Goal: Information Seeking & Learning: Learn about a topic

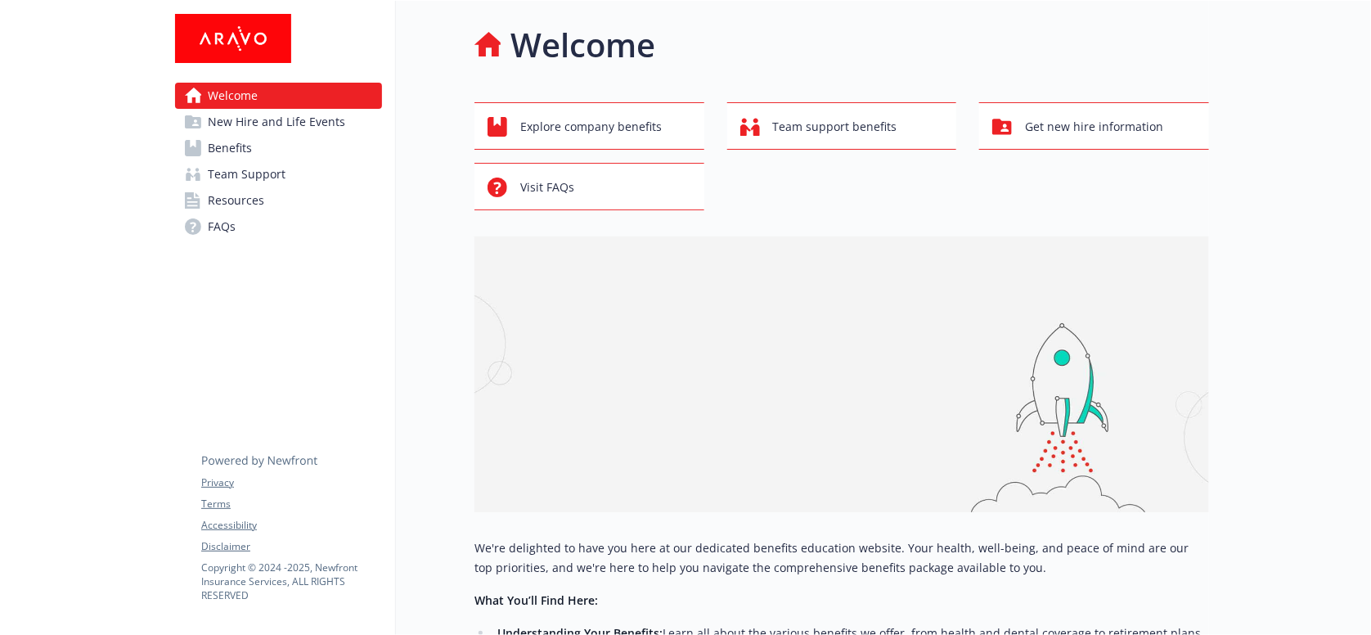
click at [291, 135] on link "Benefits" at bounding box center [278, 148] width 207 height 26
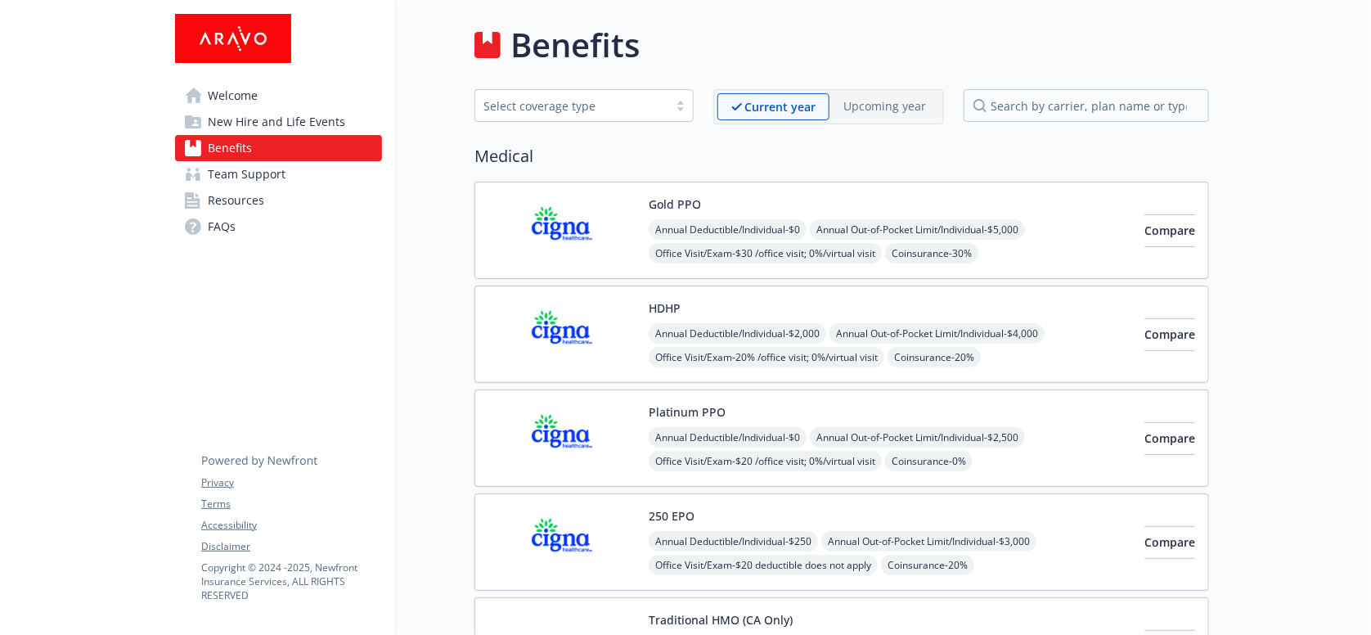
click at [579, 245] on img at bounding box center [562, 231] width 147 height 70
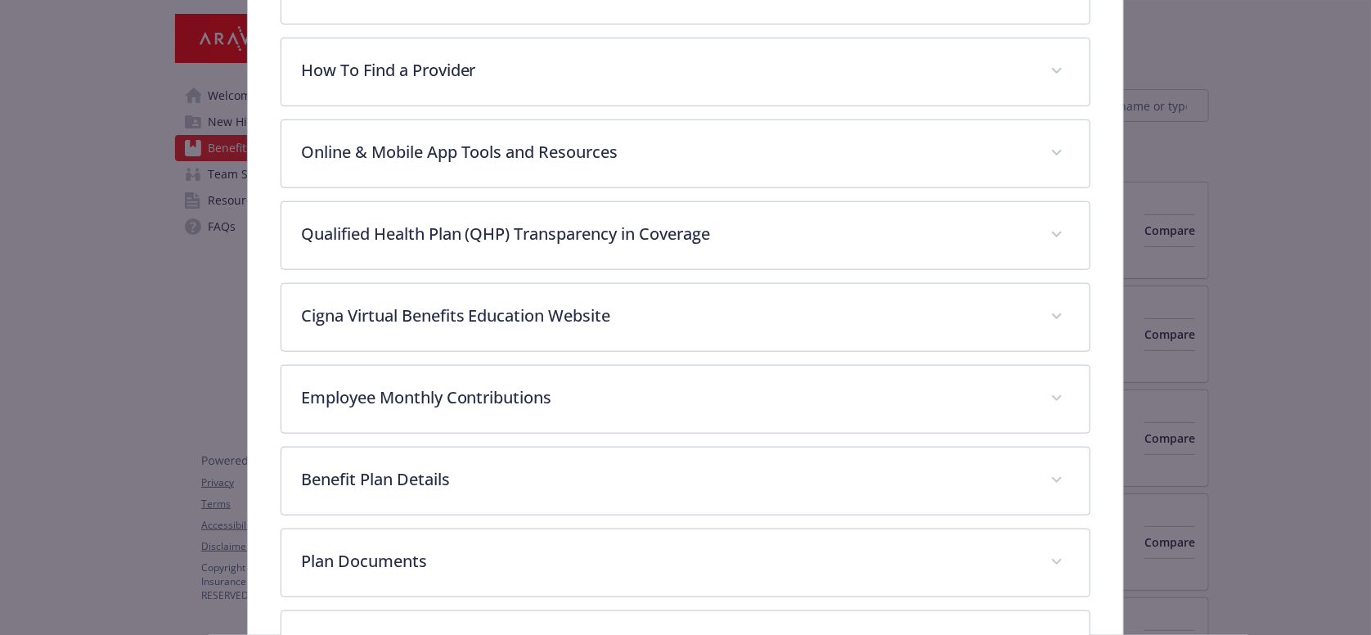
scroll to position [617, 0]
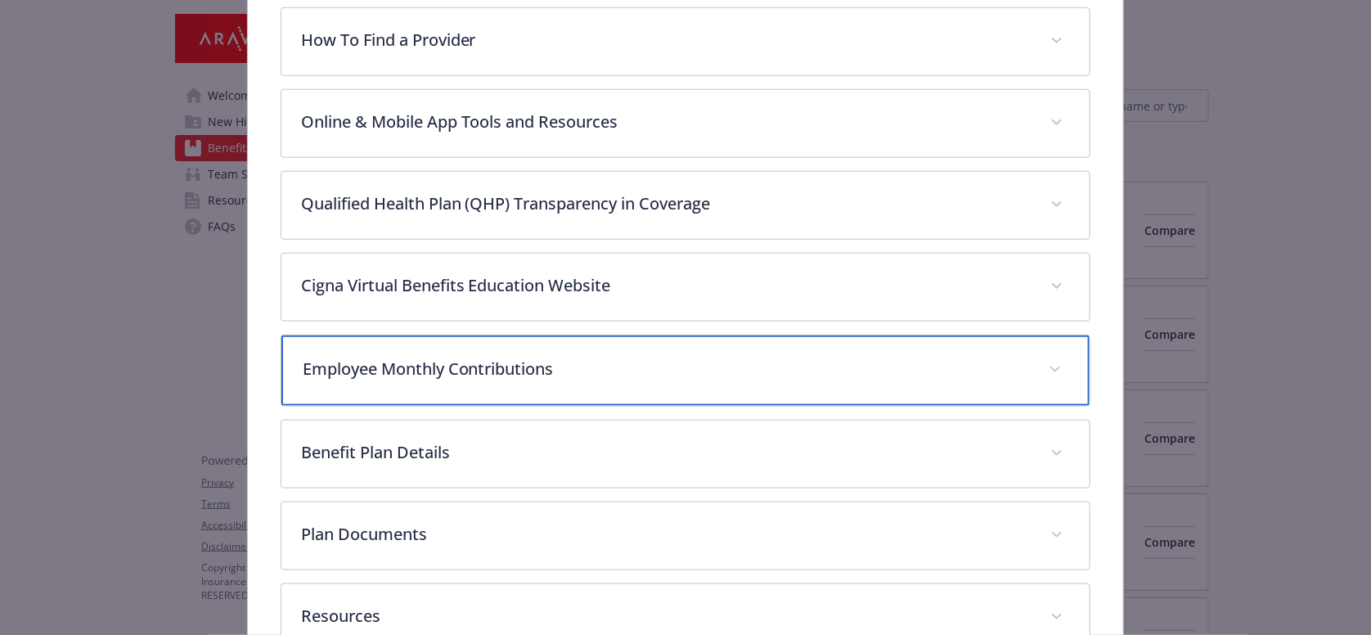
click at [452, 335] on div "Employee Monthly Contributions" at bounding box center [685, 370] width 809 height 70
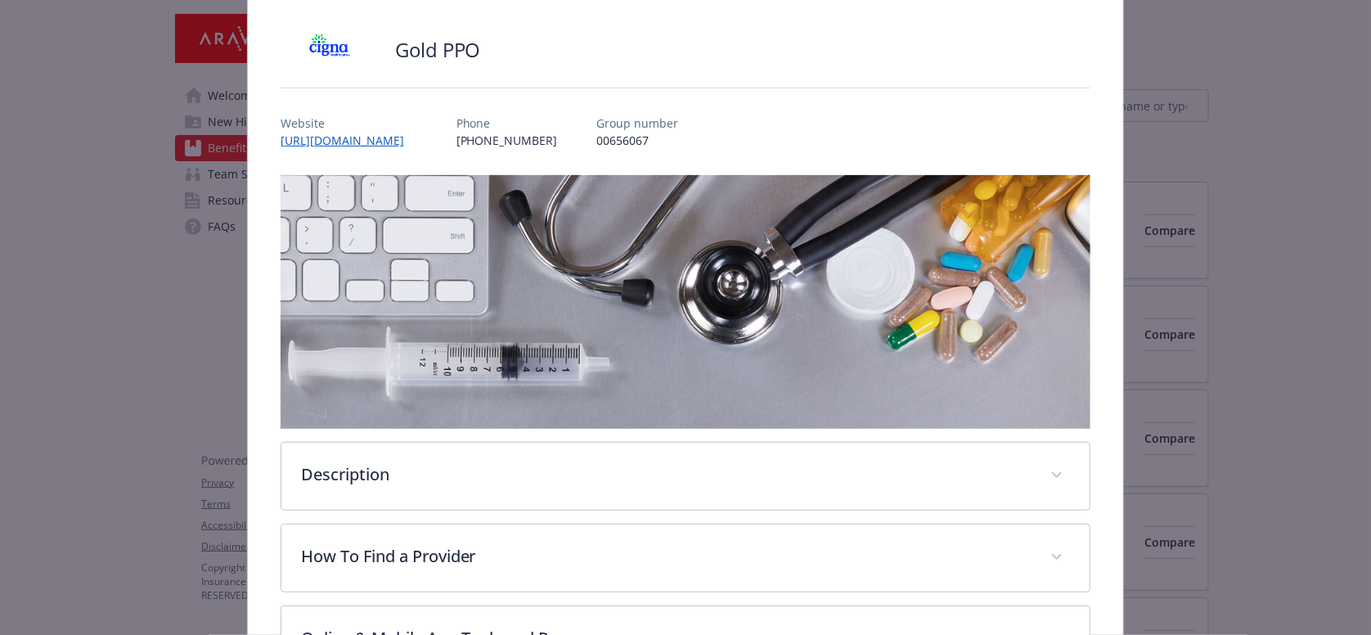
scroll to position [0, 0]
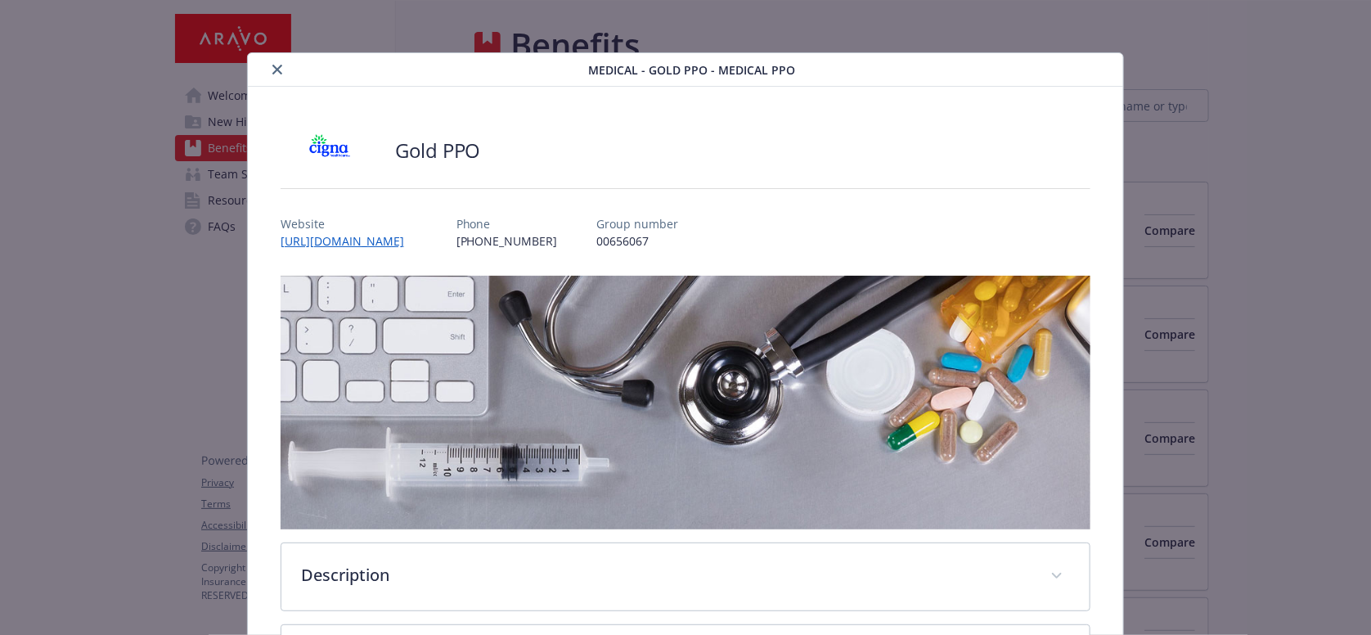
click at [272, 67] on icon "close" at bounding box center [277, 70] width 10 height 10
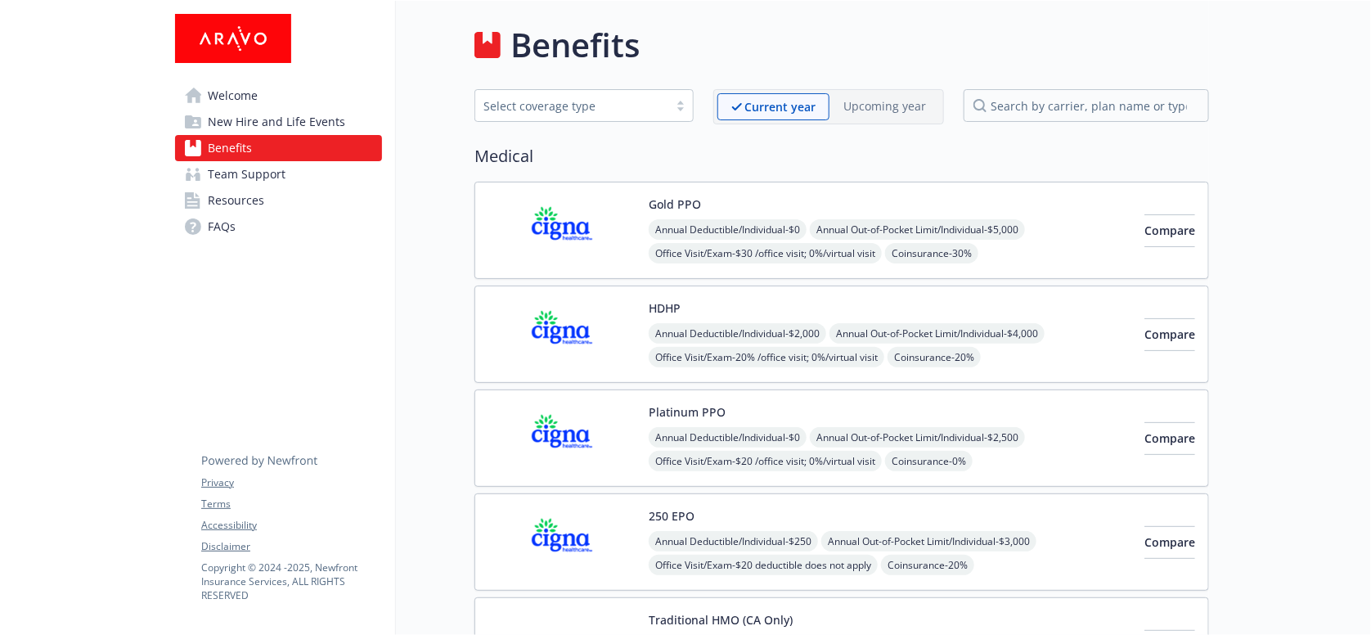
click at [576, 305] on img at bounding box center [562, 334] width 147 height 70
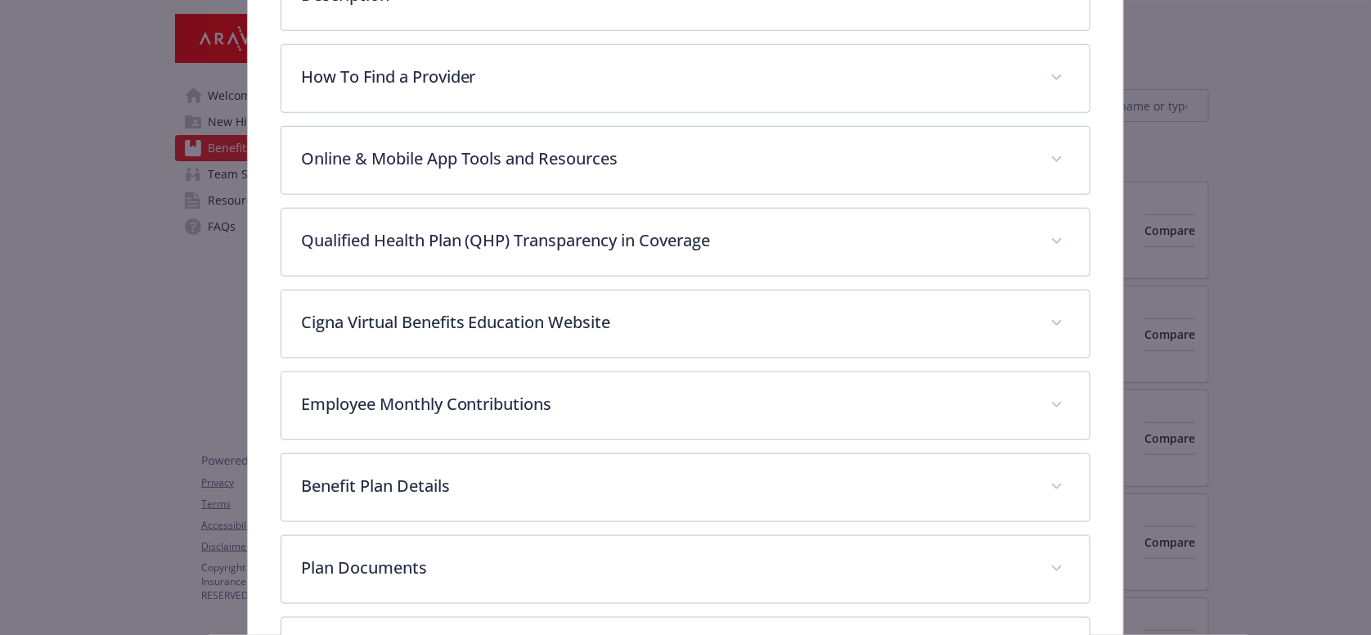
scroll to position [617, 0]
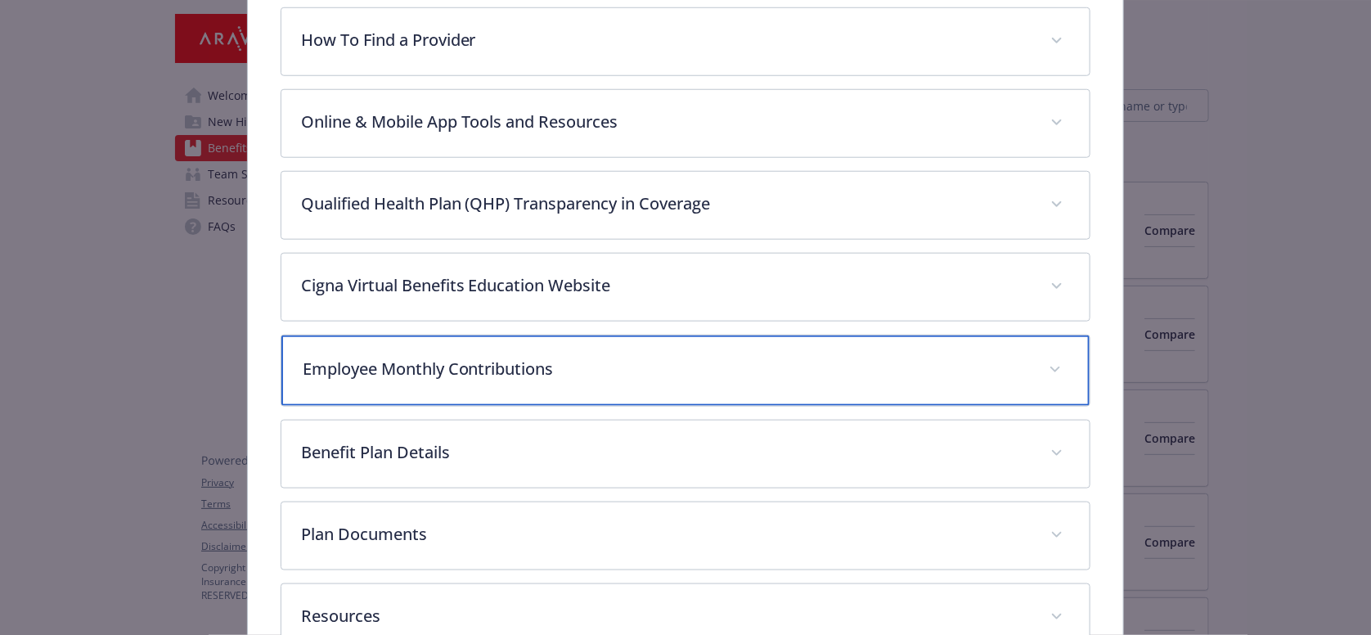
click at [424, 335] on div "Employee Monthly Contributions" at bounding box center [685, 370] width 809 height 70
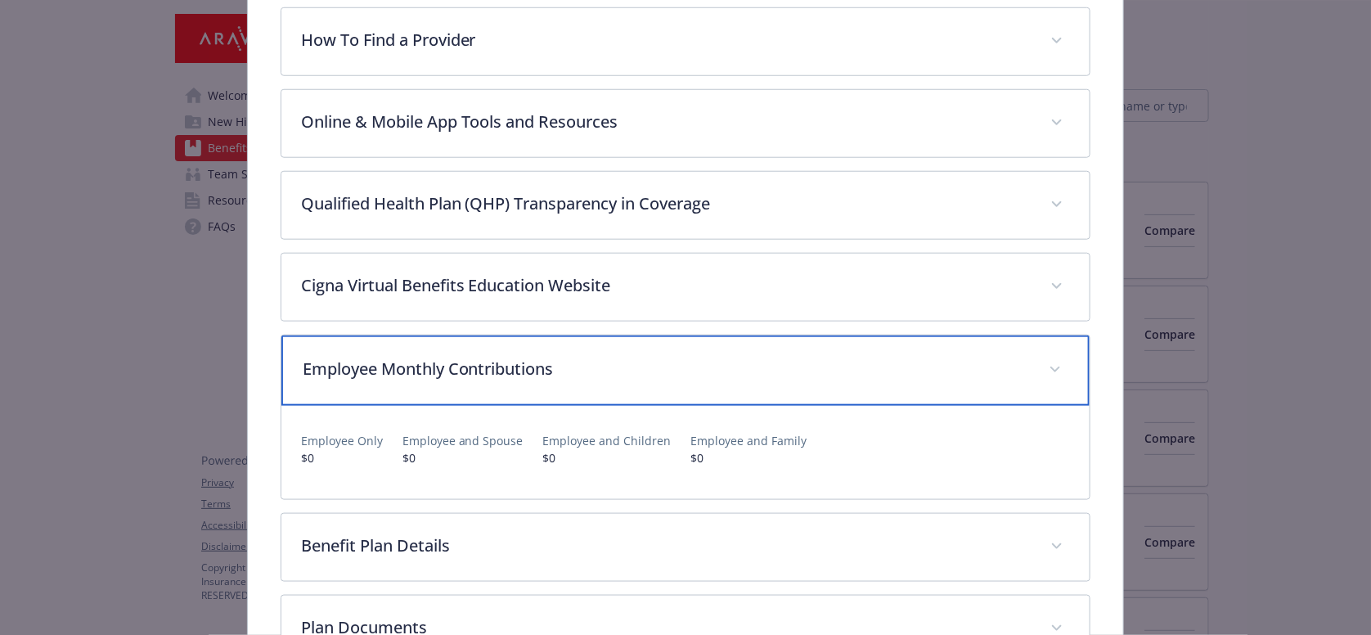
scroll to position [0, 0]
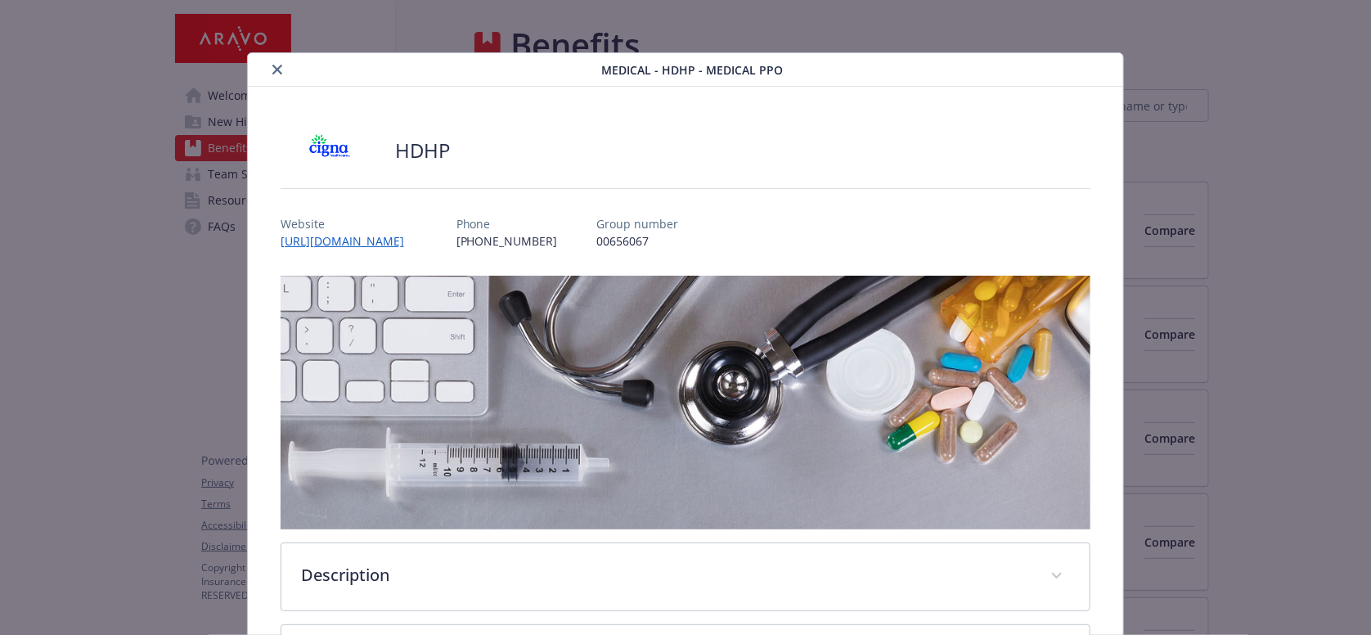
click at [274, 71] on icon "close" at bounding box center [277, 70] width 10 height 10
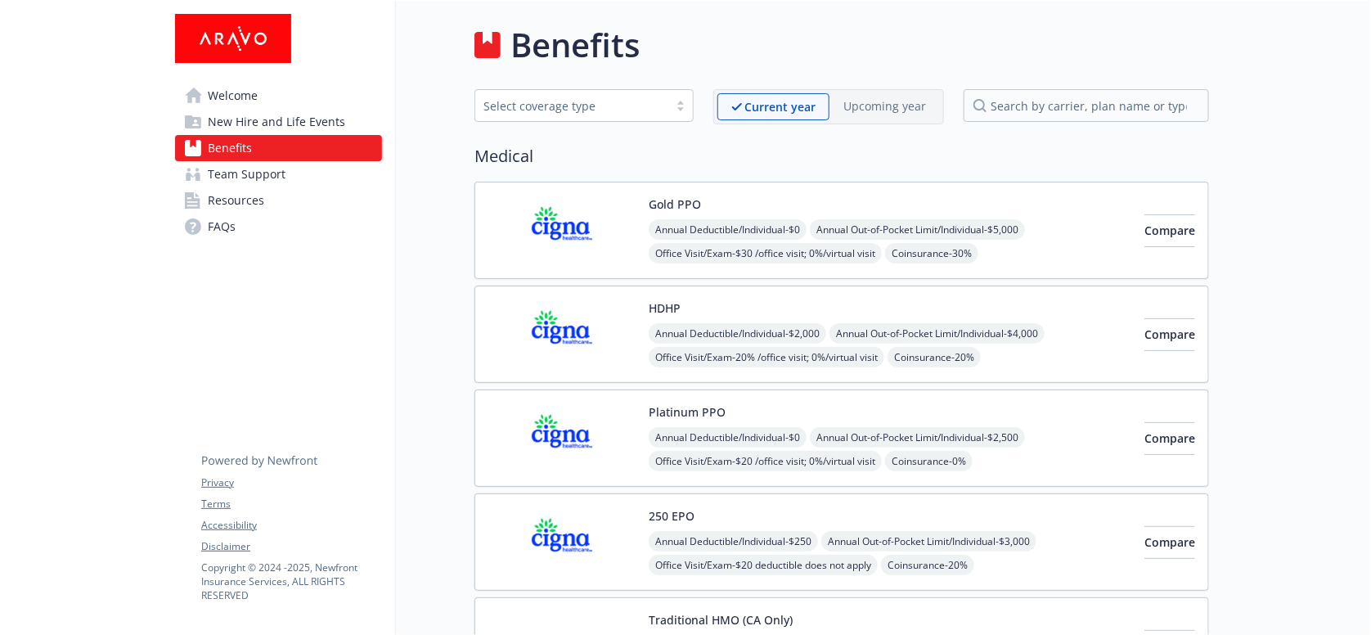
click at [608, 403] on img at bounding box center [562, 438] width 147 height 70
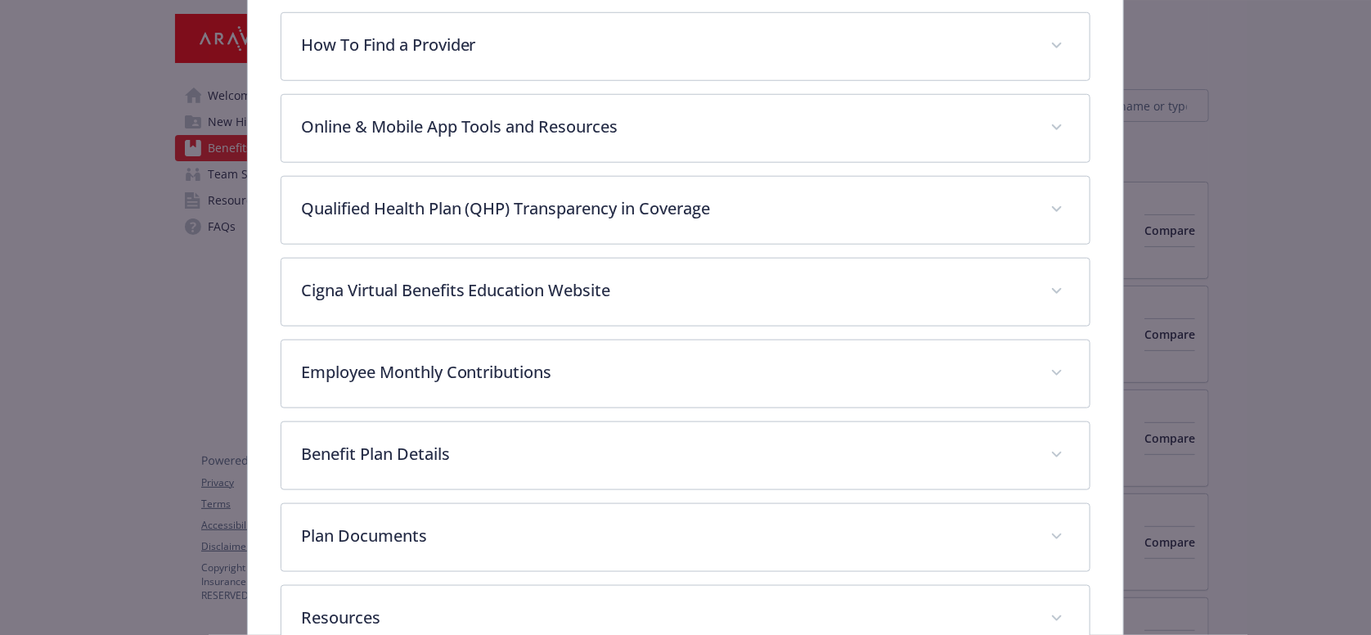
scroll to position [617, 0]
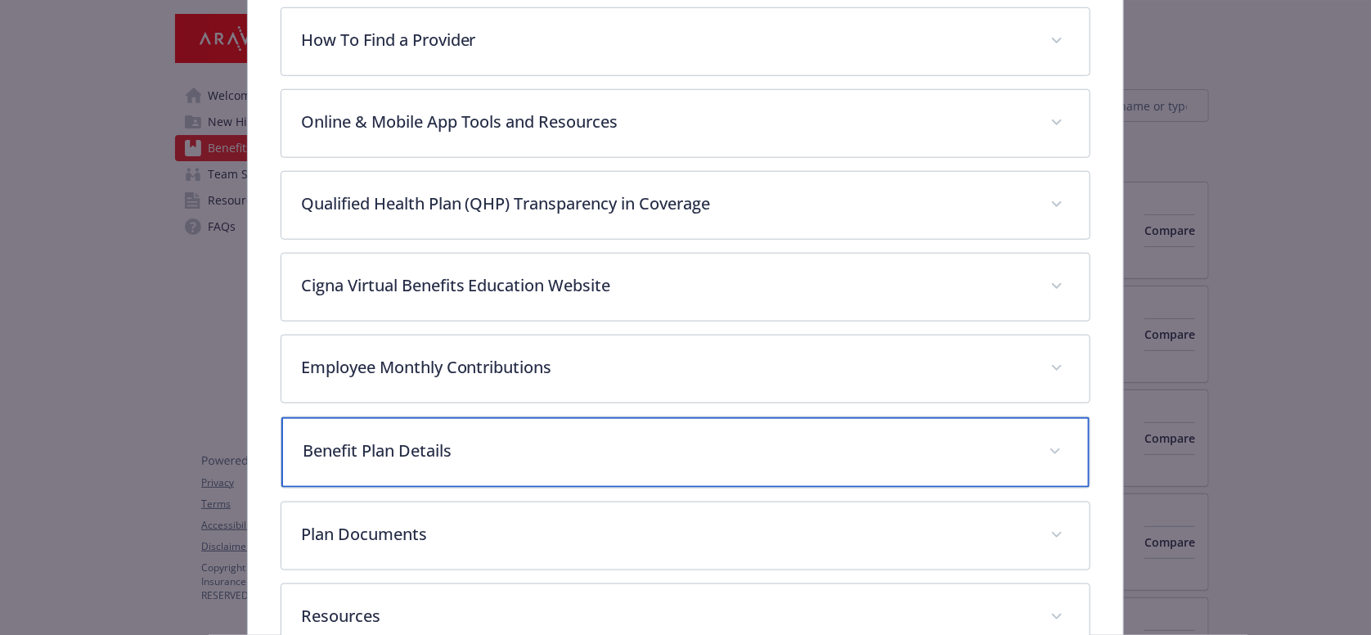
click at [431, 417] on div "Benefit Plan Details" at bounding box center [685, 452] width 809 height 70
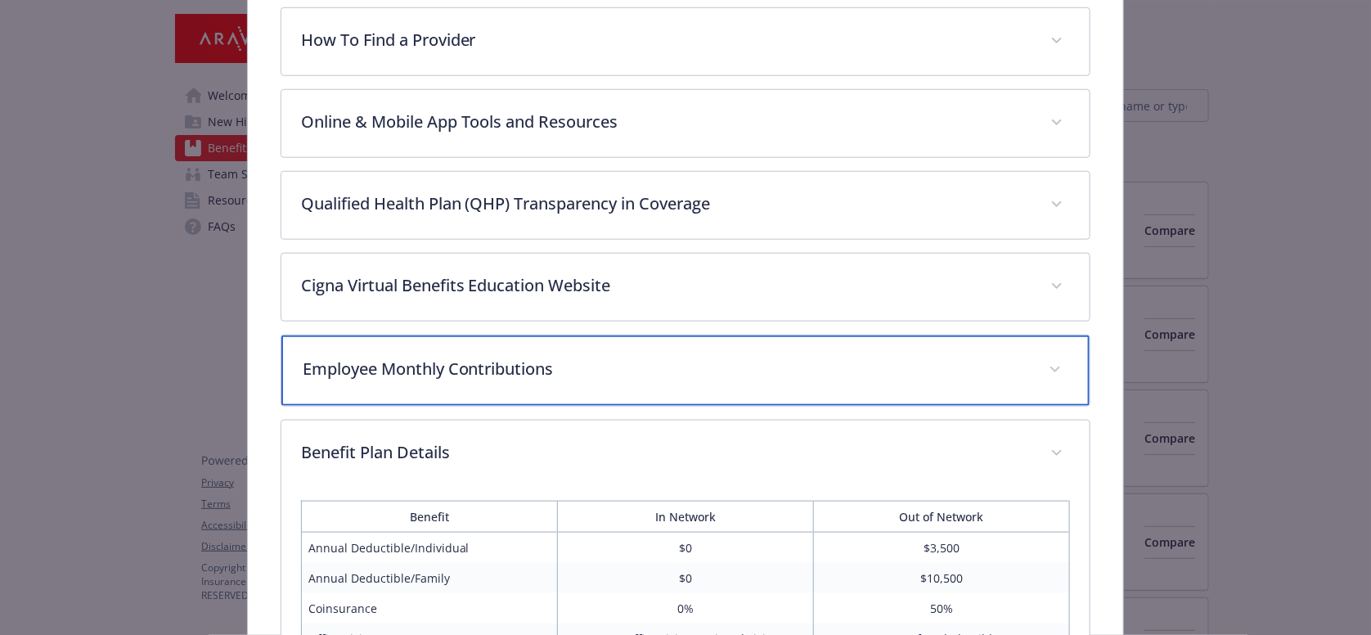
click at [443, 357] on p "Employee Monthly Contributions" at bounding box center [666, 369] width 727 height 25
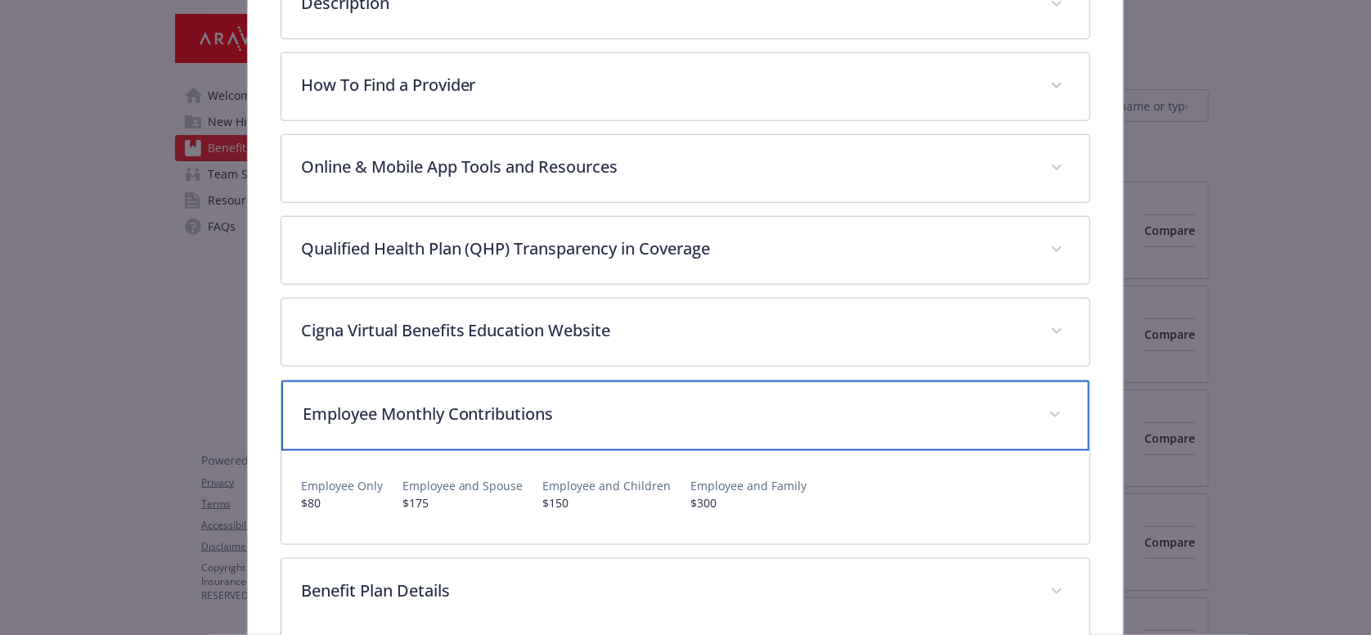
scroll to position [0, 0]
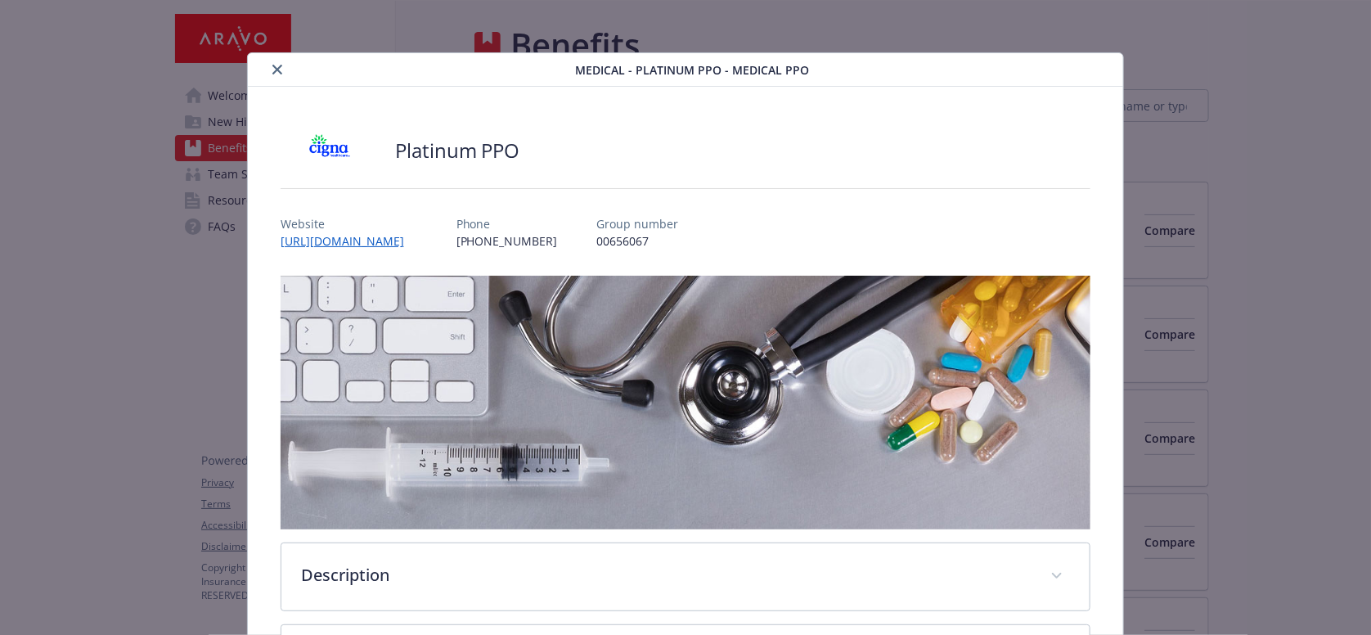
click at [268, 71] on button "close" at bounding box center [278, 70] width 20 height 20
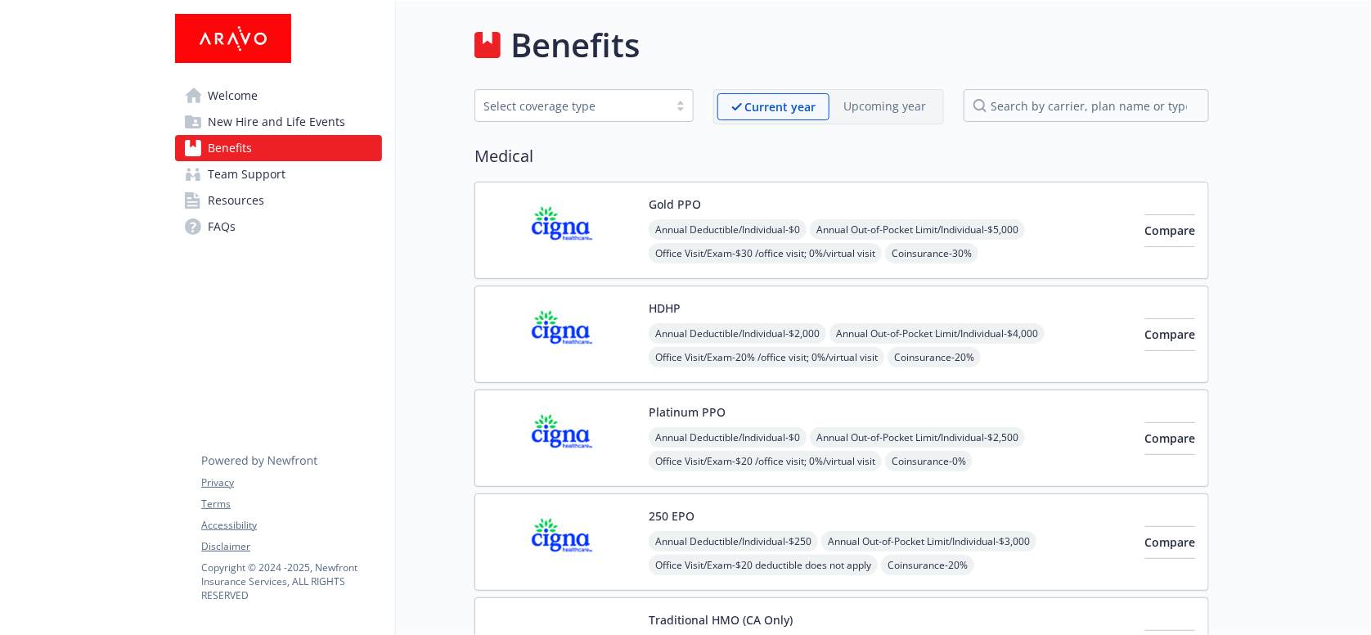
click at [592, 507] on img at bounding box center [562, 542] width 147 height 70
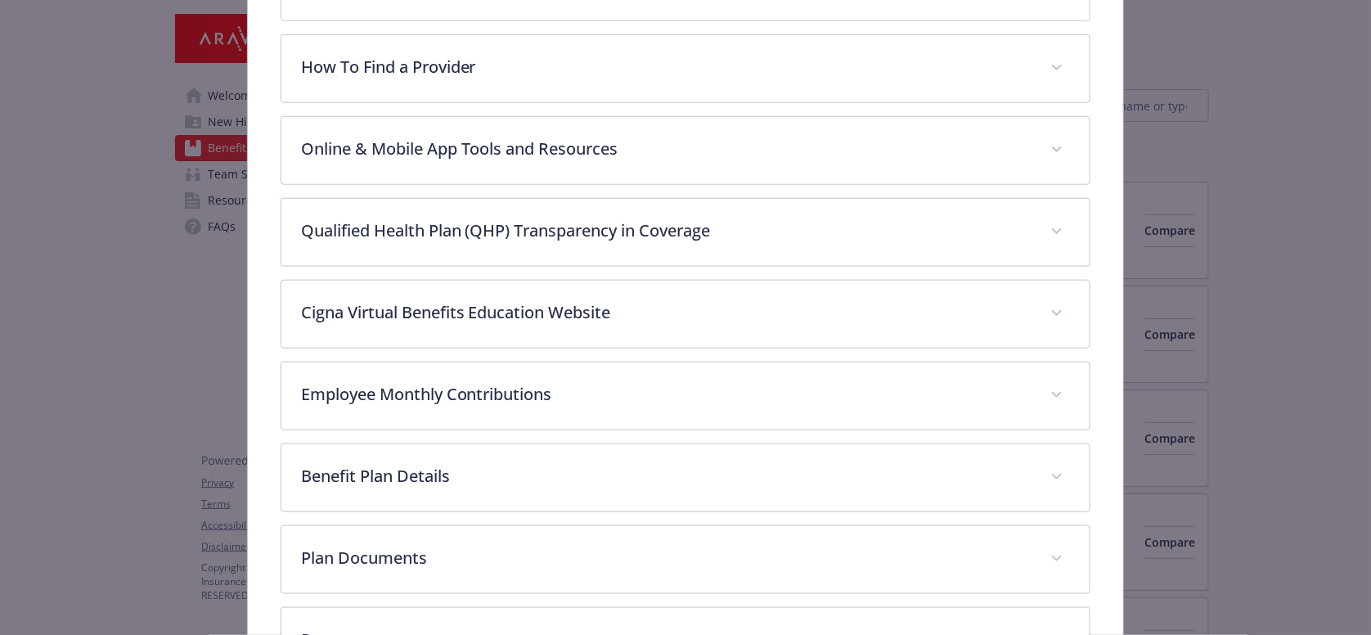
scroll to position [617, 0]
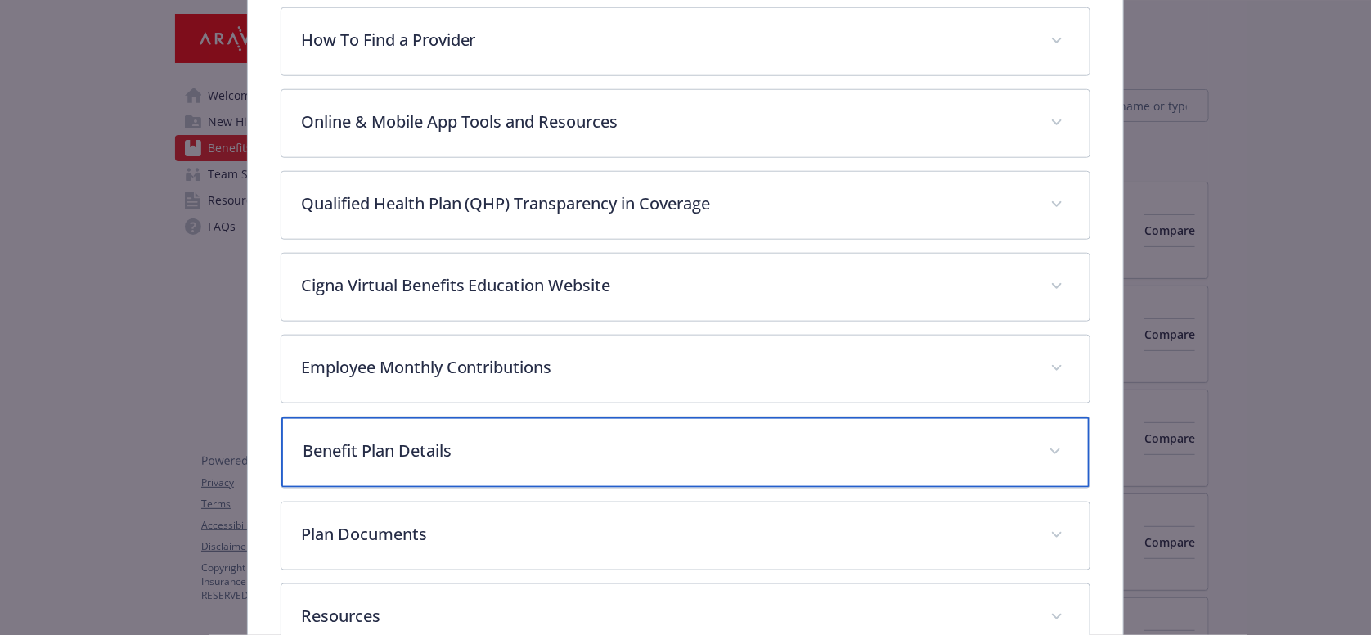
click at [482, 439] on p "Benefit Plan Details" at bounding box center [666, 451] width 727 height 25
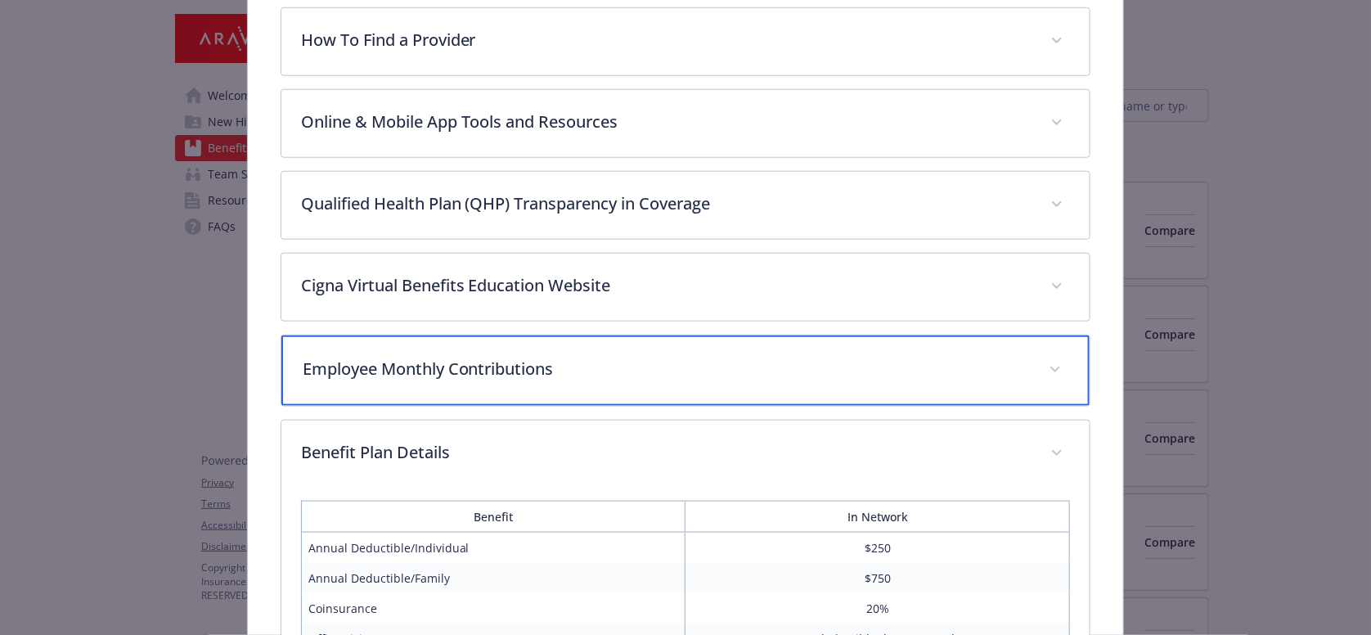
click at [476, 357] on p "Employee Monthly Contributions" at bounding box center [666, 369] width 727 height 25
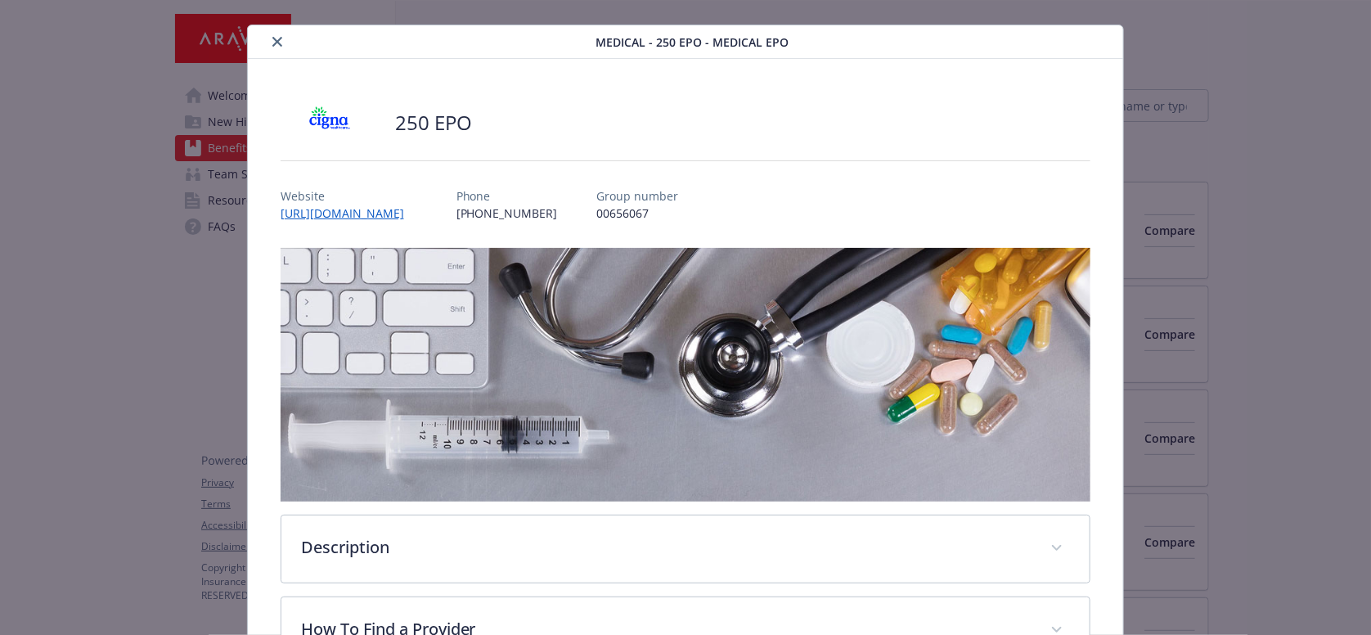
scroll to position [0, 0]
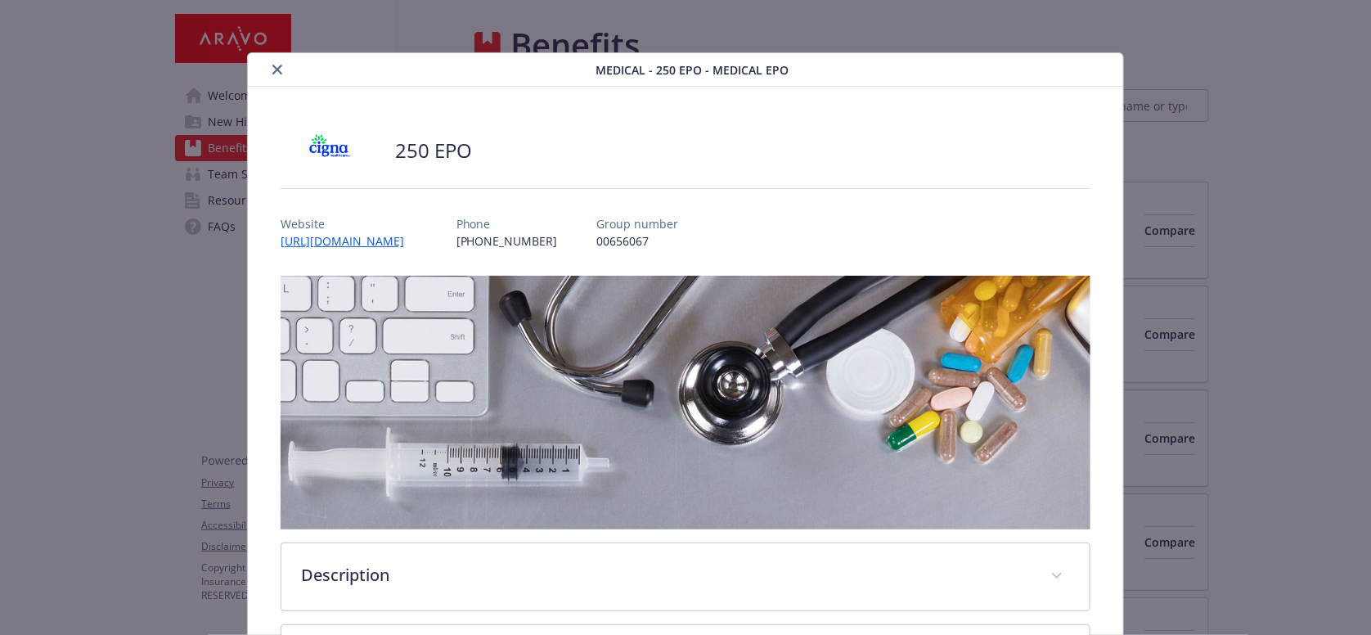
click at [271, 66] on div "details for plan Medical - 250 EPO - Medical EPO" at bounding box center [424, 70] width 341 height 20
click at [272, 65] on icon "close" at bounding box center [277, 70] width 10 height 10
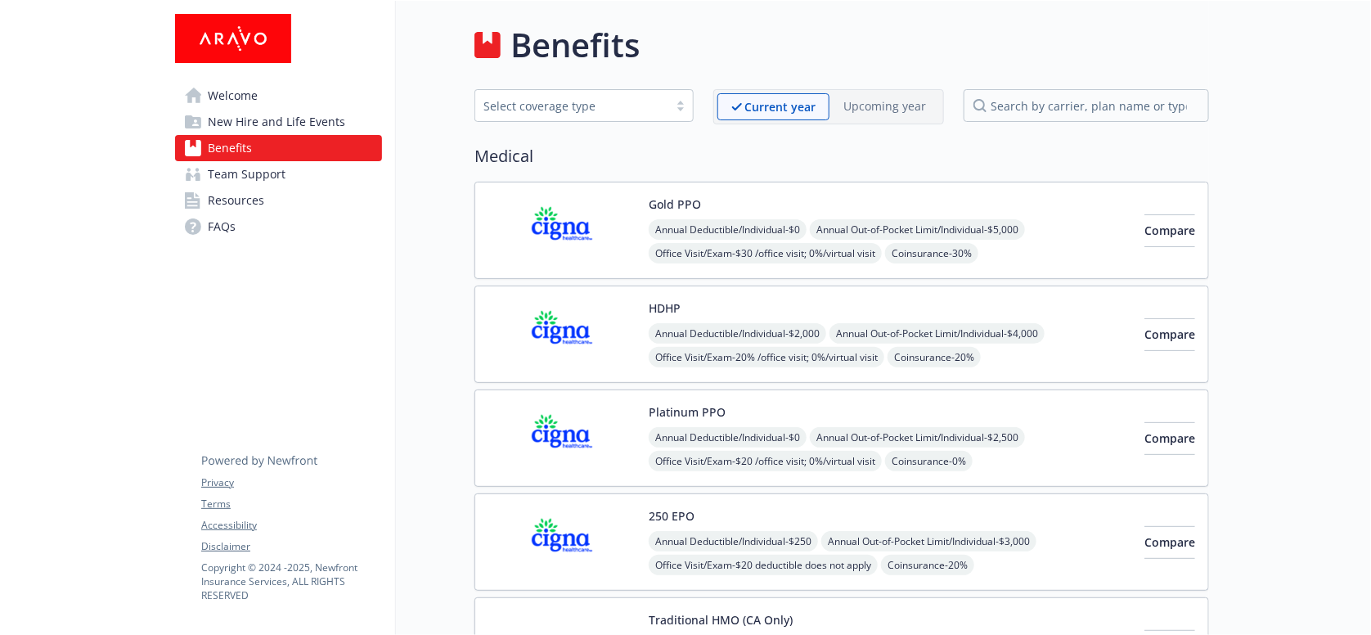
click at [566, 403] on img at bounding box center [562, 438] width 147 height 70
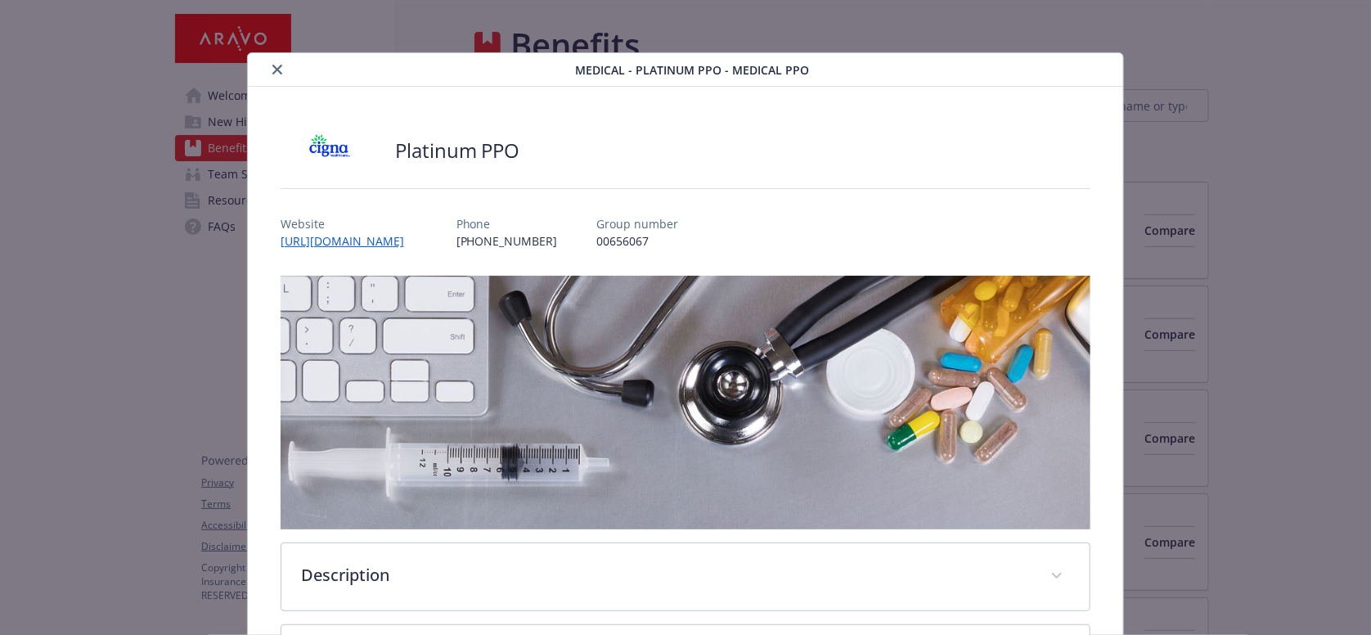
scroll to position [49, 0]
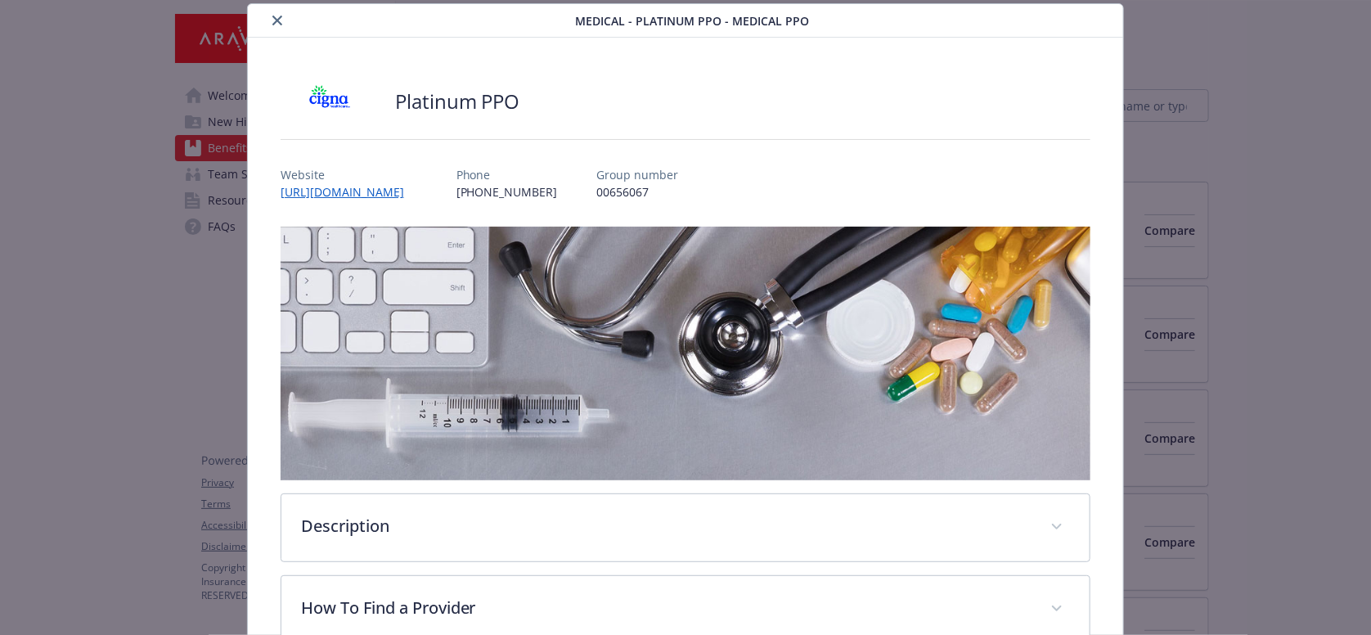
click at [277, 21] on button "close" at bounding box center [278, 21] width 20 height 20
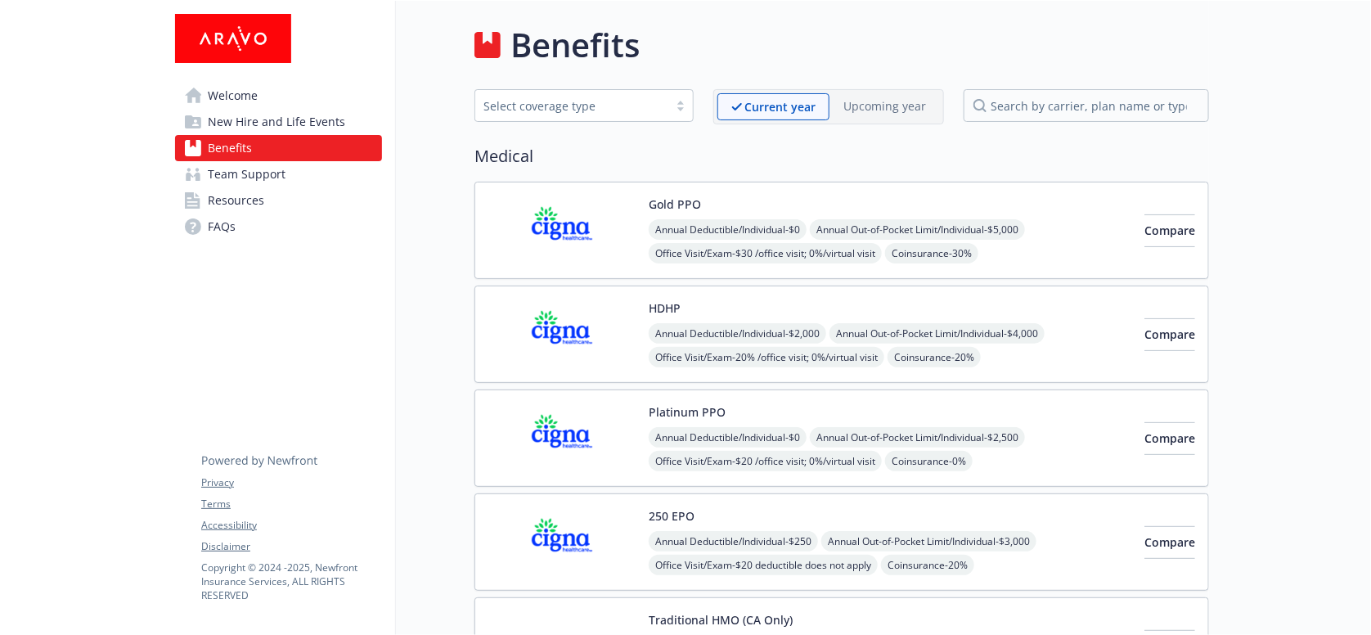
click at [588, 308] on img at bounding box center [562, 334] width 147 height 70
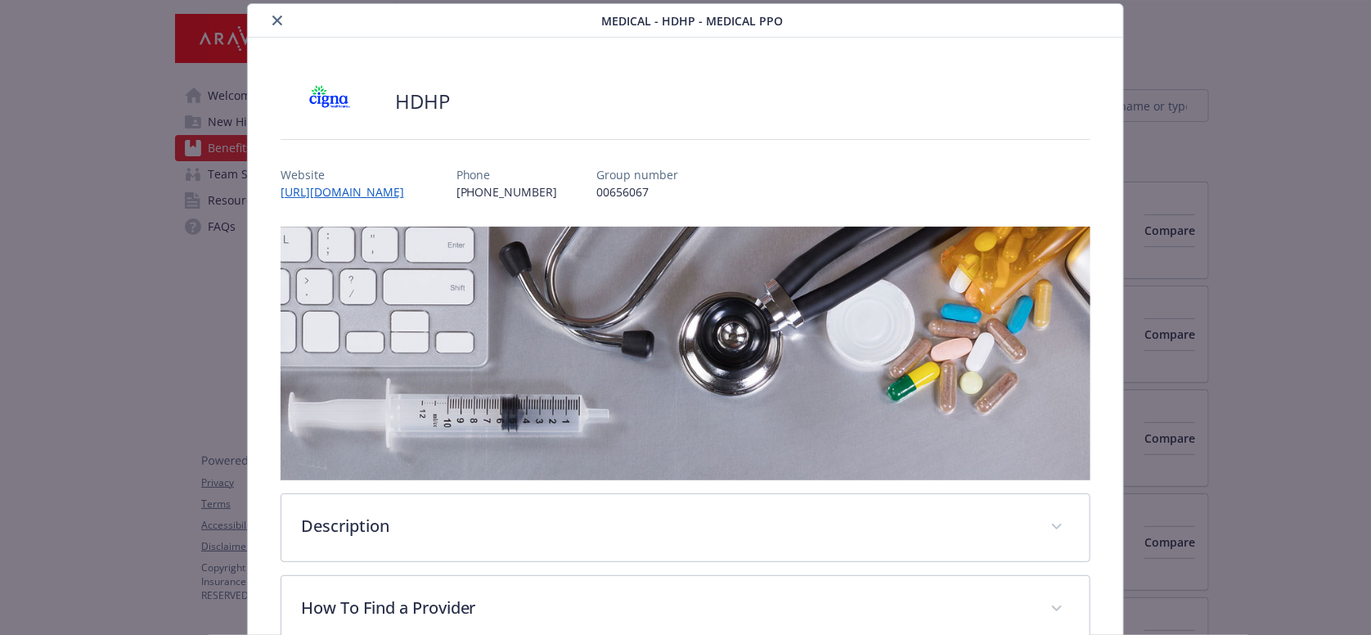
scroll to position [617, 0]
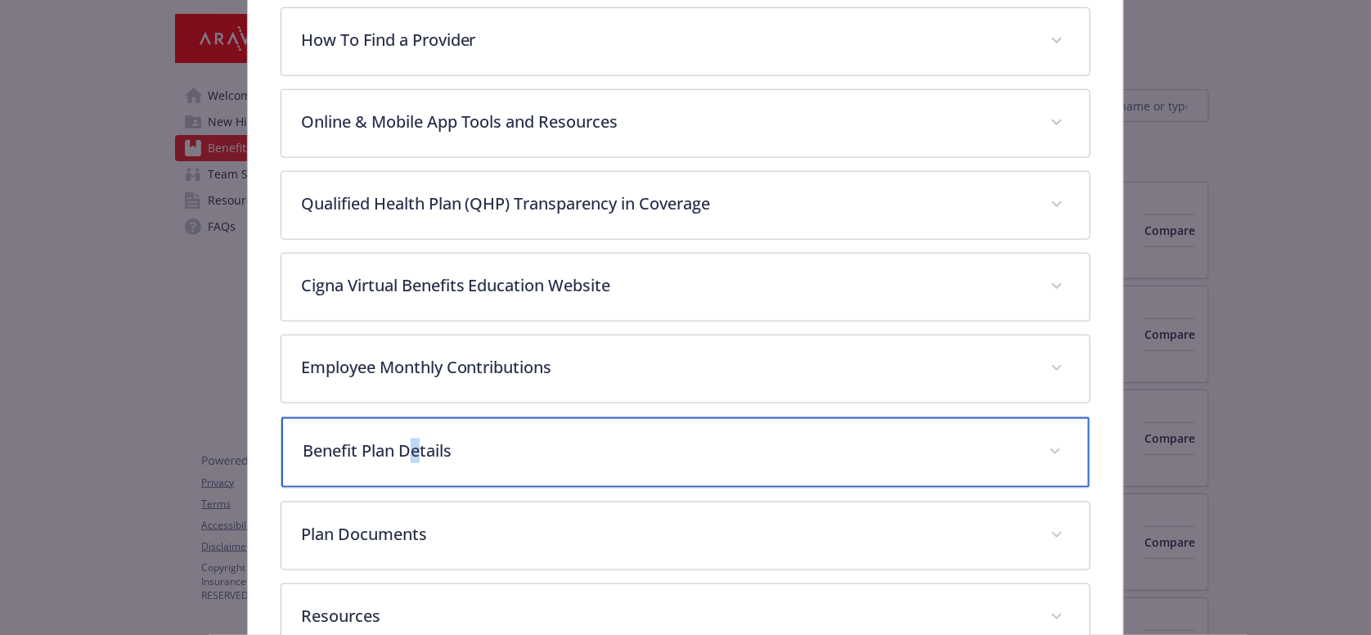
click at [411, 439] on p "Benefit Plan Details" at bounding box center [666, 451] width 727 height 25
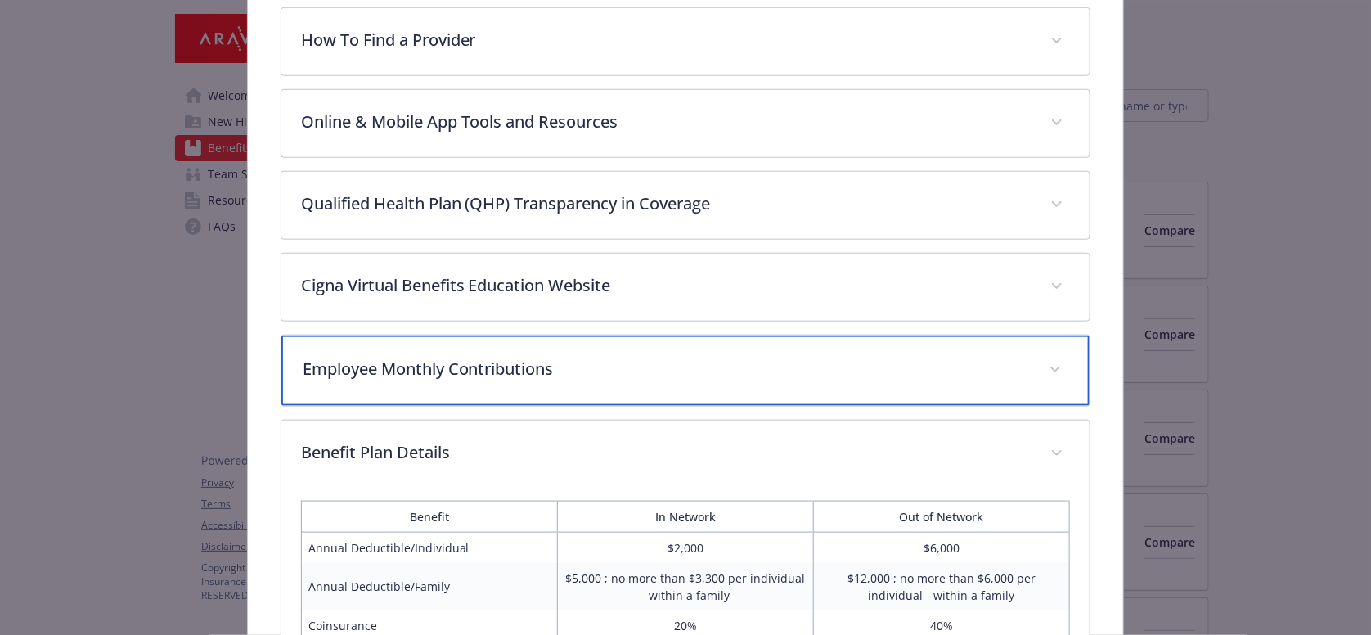
click at [476, 357] on p "Employee Monthly Contributions" at bounding box center [666, 369] width 727 height 25
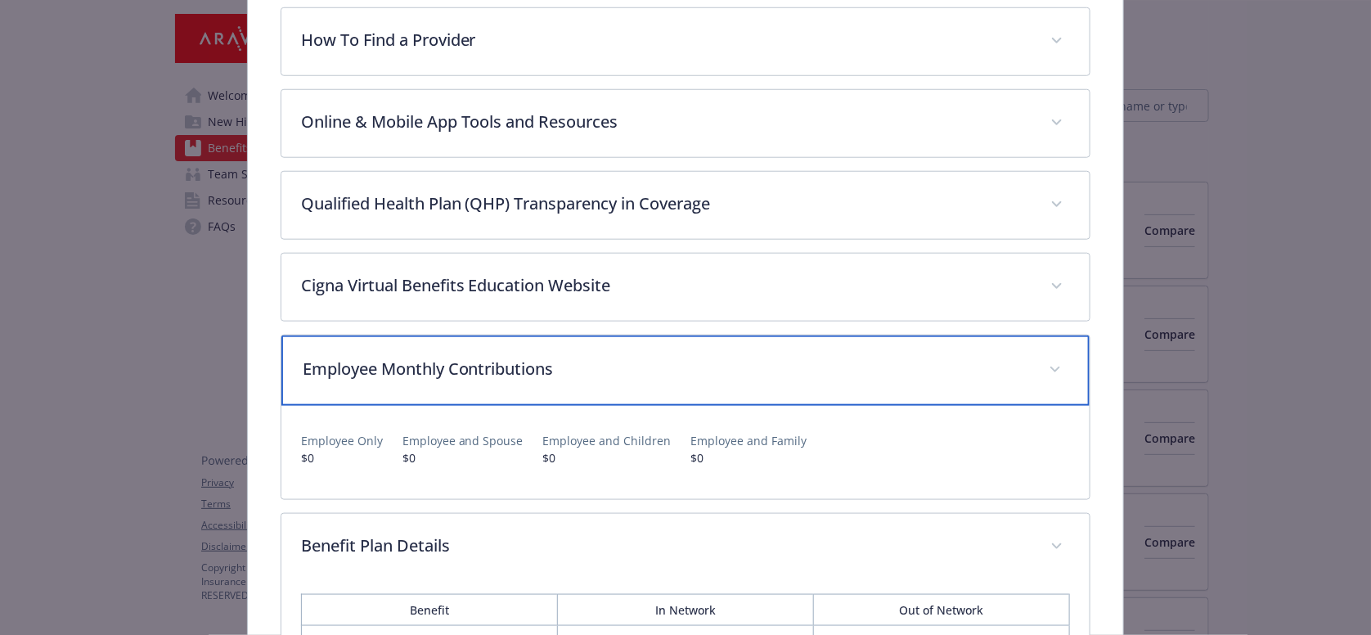
scroll to position [44, 0]
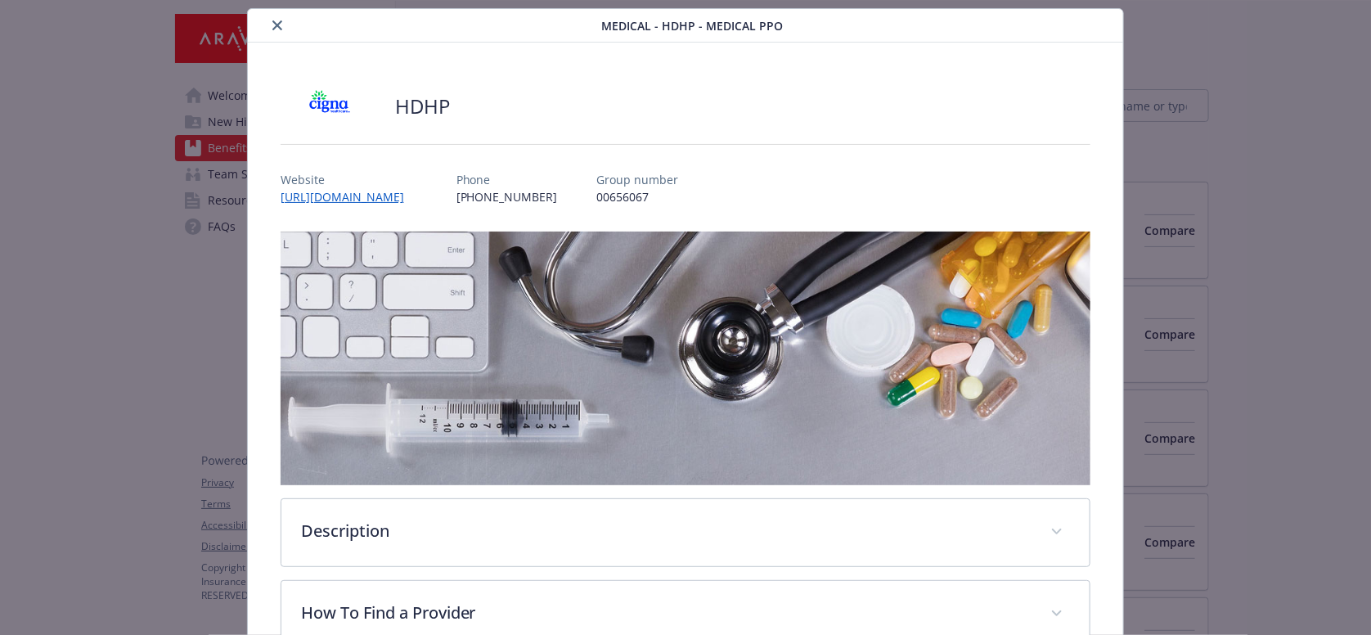
click at [272, 21] on icon "close" at bounding box center [277, 25] width 10 height 10
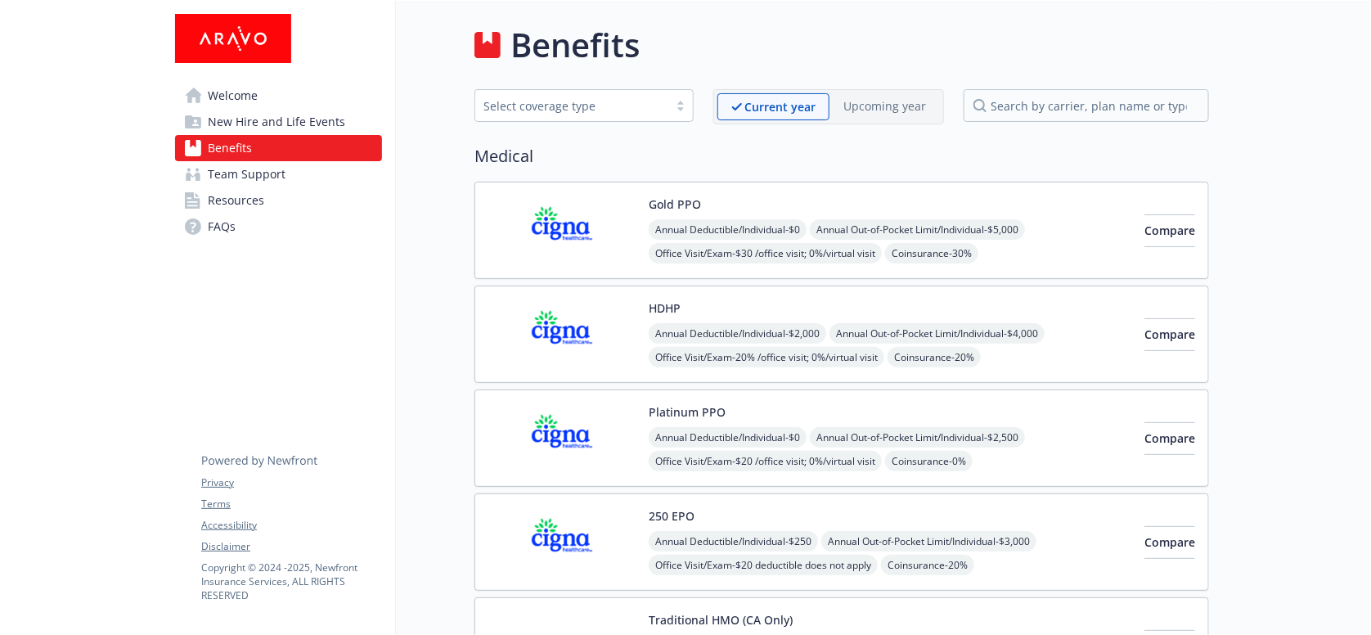
drag, startPoint x: 242, startPoint y: 299, endPoint x: 254, endPoint y: 297, distance: 11.6
